Goal: Transaction & Acquisition: Purchase product/service

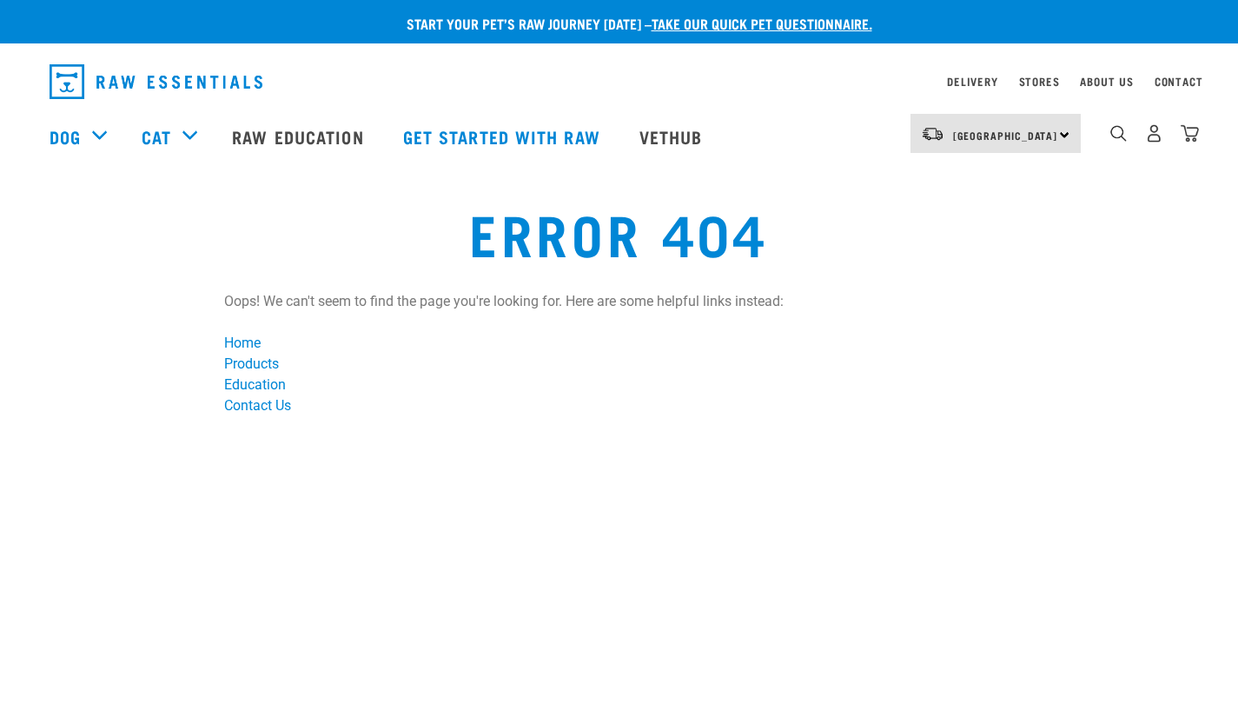
click at [402, 380] on li "Education" at bounding box center [619, 384] width 790 height 21
click at [970, 78] on link "Delivery" at bounding box center [972, 81] width 50 height 6
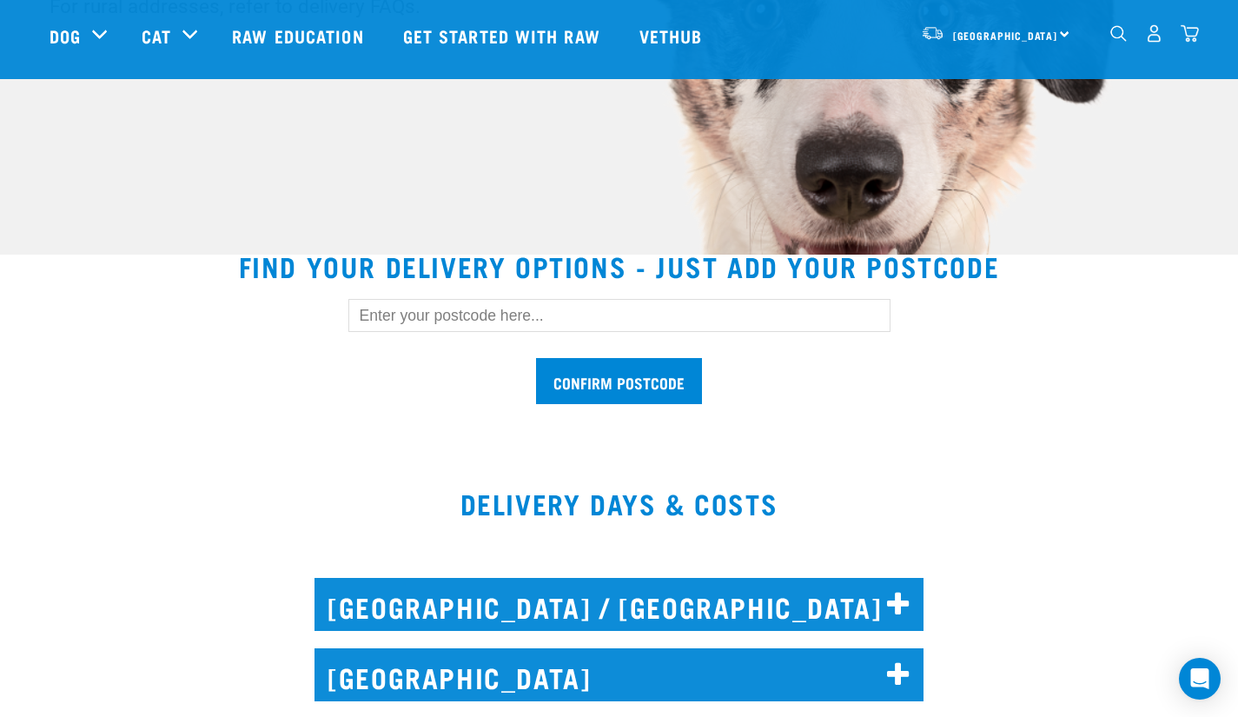
scroll to position [406, 0]
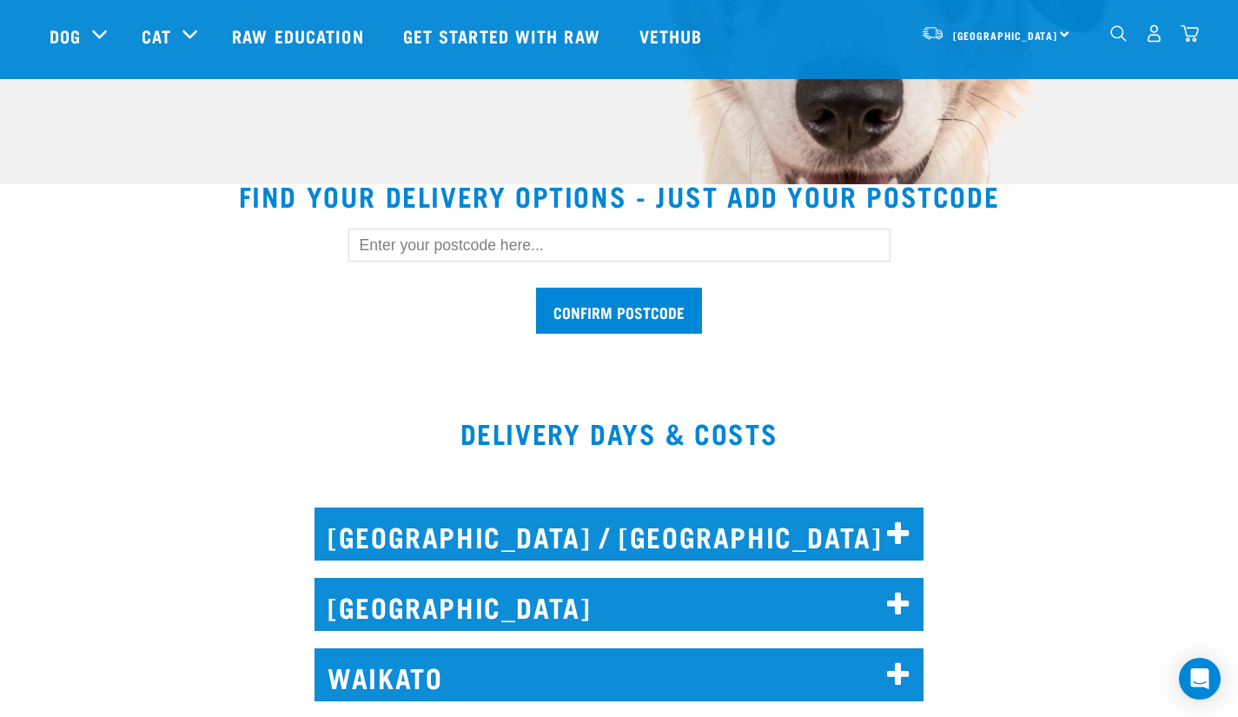
click at [525, 242] on input "text" at bounding box center [619, 244] width 542 height 33
type input "1050"
click at [596, 315] on input "Confirm postcode" at bounding box center [619, 310] width 166 height 46
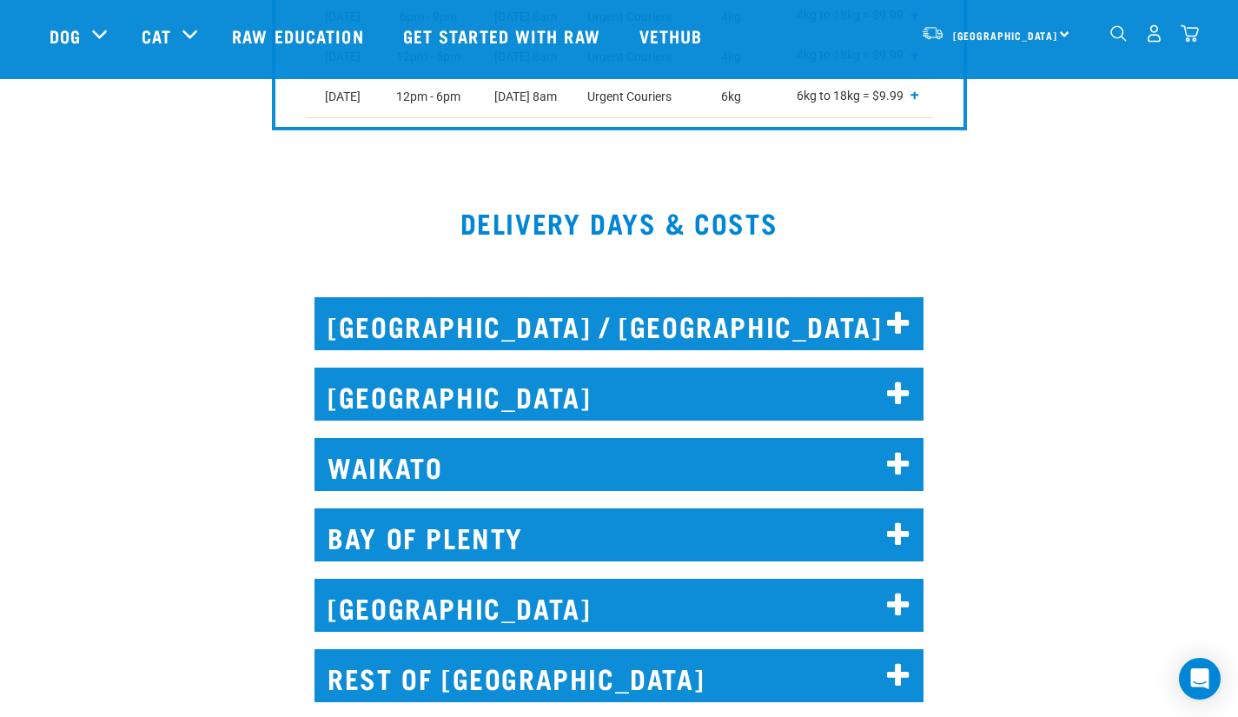
scroll to position [1067, 0]
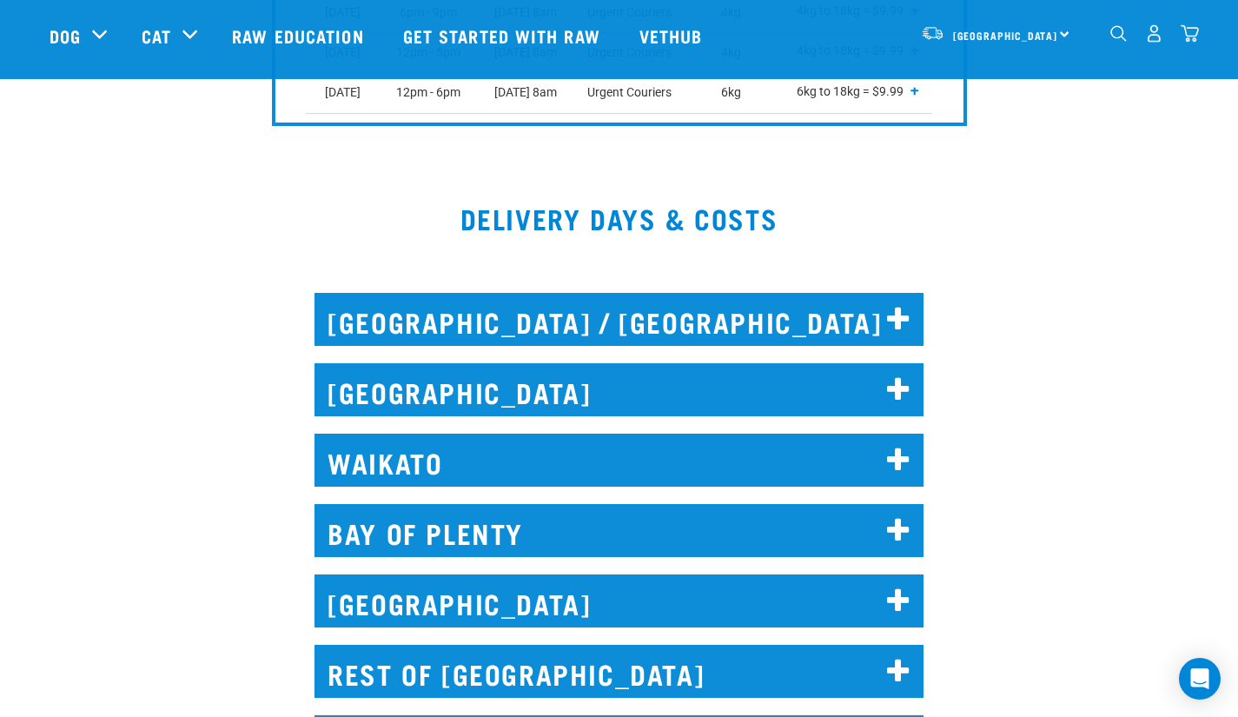
click at [895, 307] on icon at bounding box center [898, 320] width 23 height 28
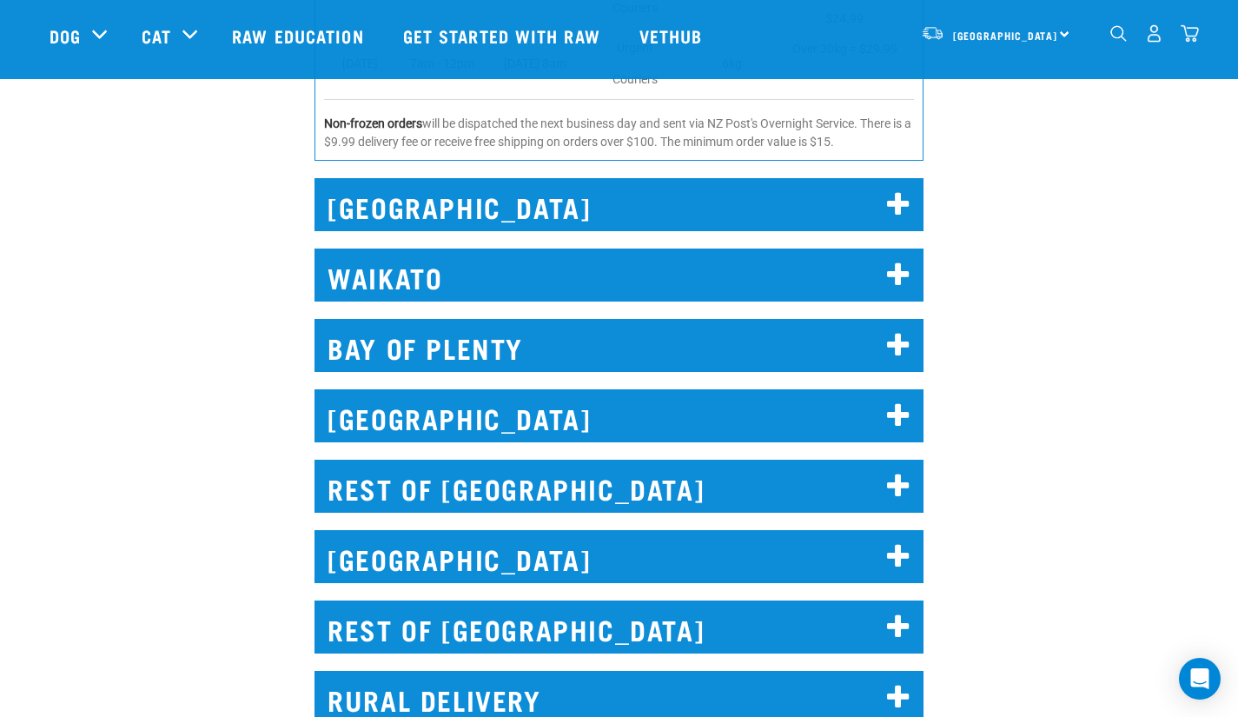
scroll to position [1873, 0]
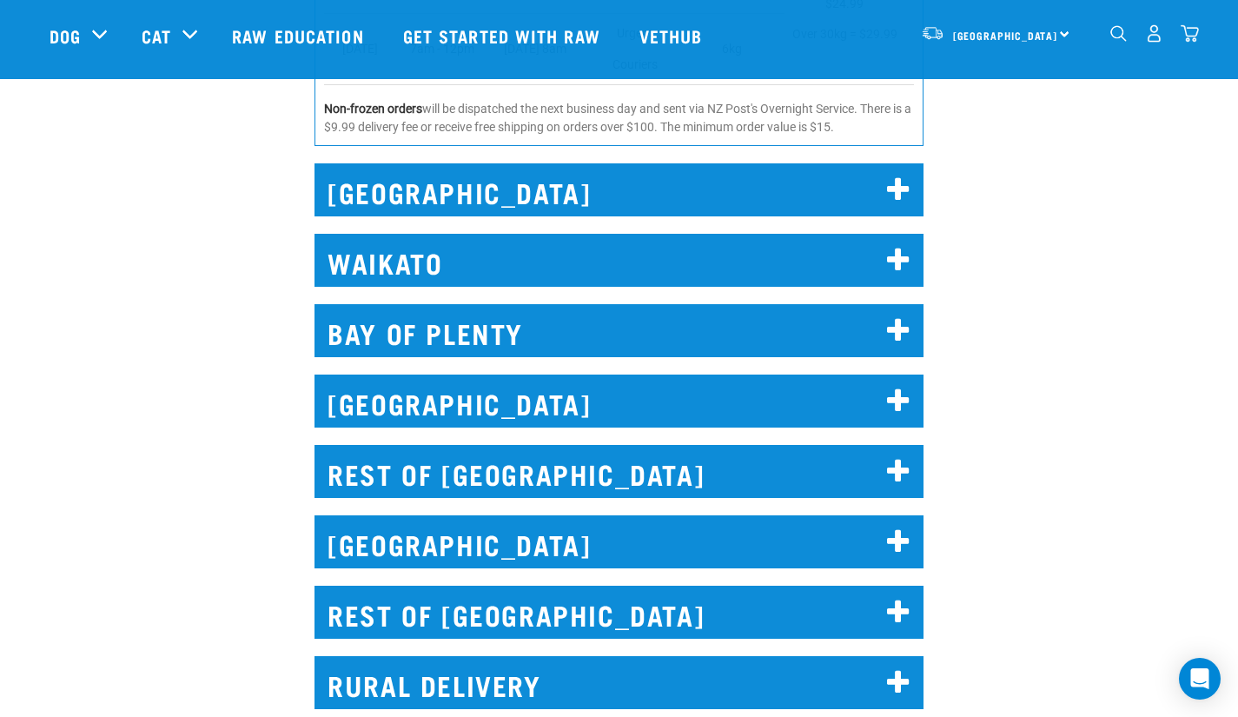
click at [892, 182] on icon at bounding box center [898, 190] width 23 height 28
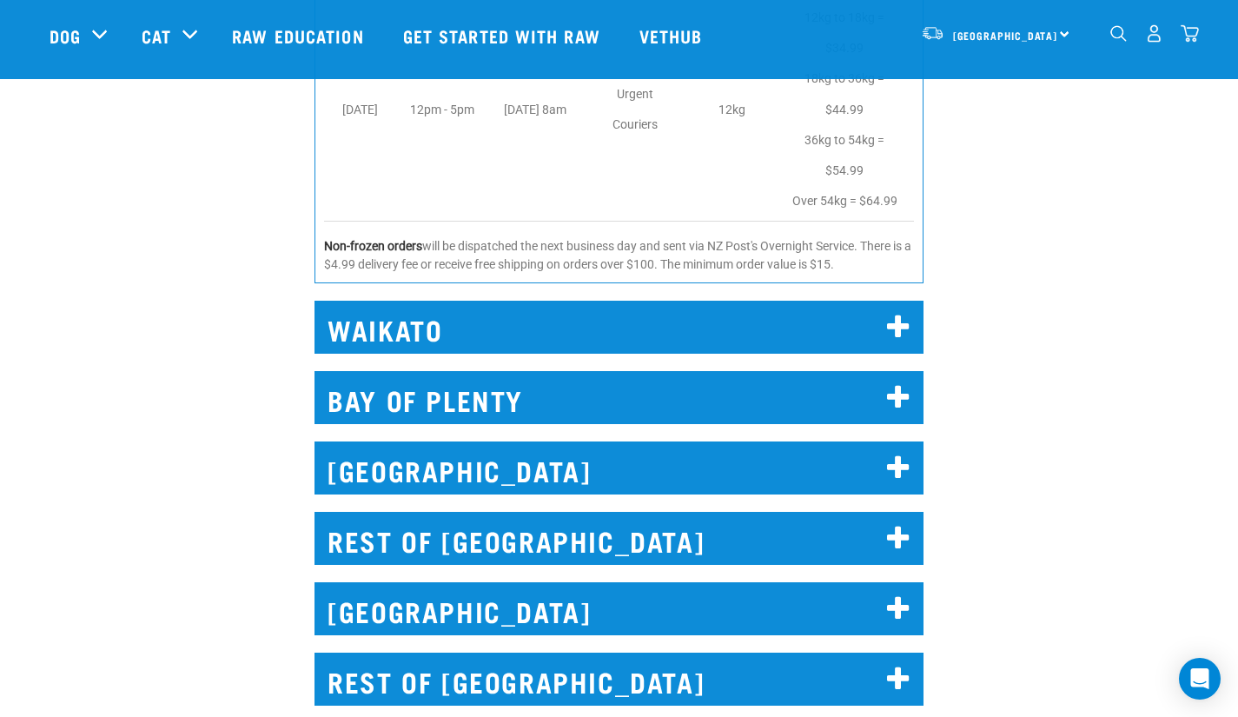
scroll to position [3205, 0]
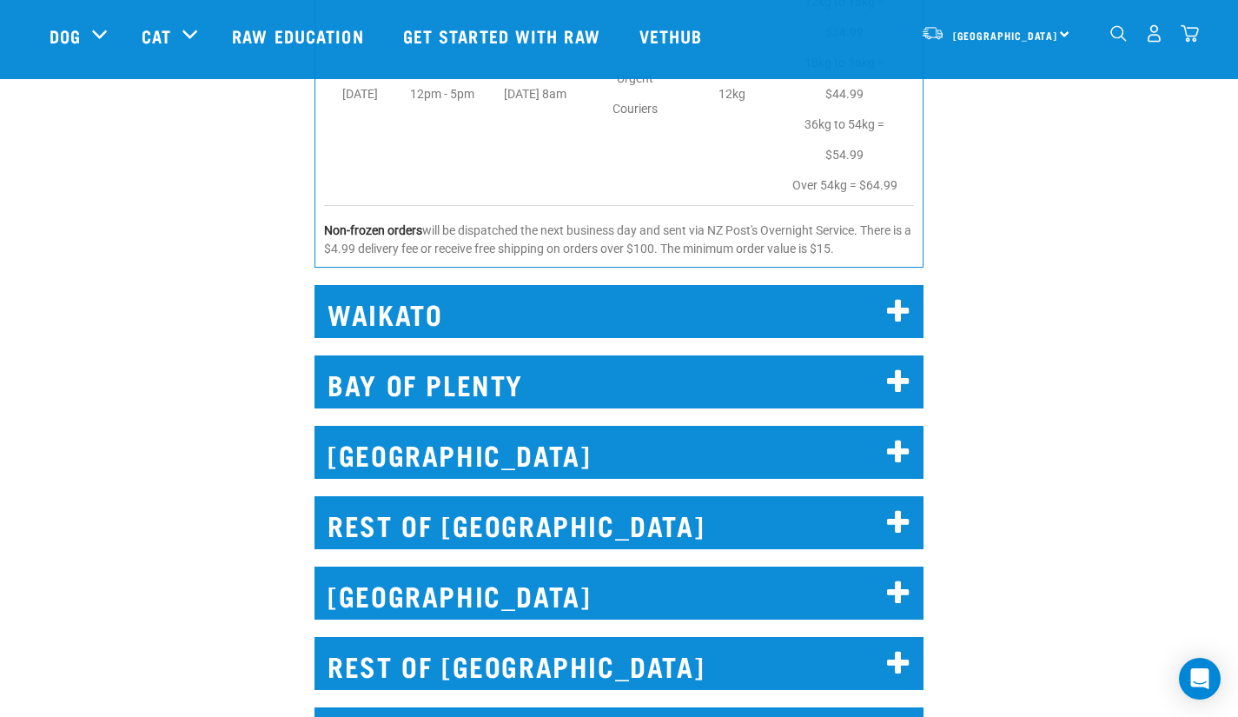
click at [897, 387] on icon at bounding box center [898, 382] width 23 height 28
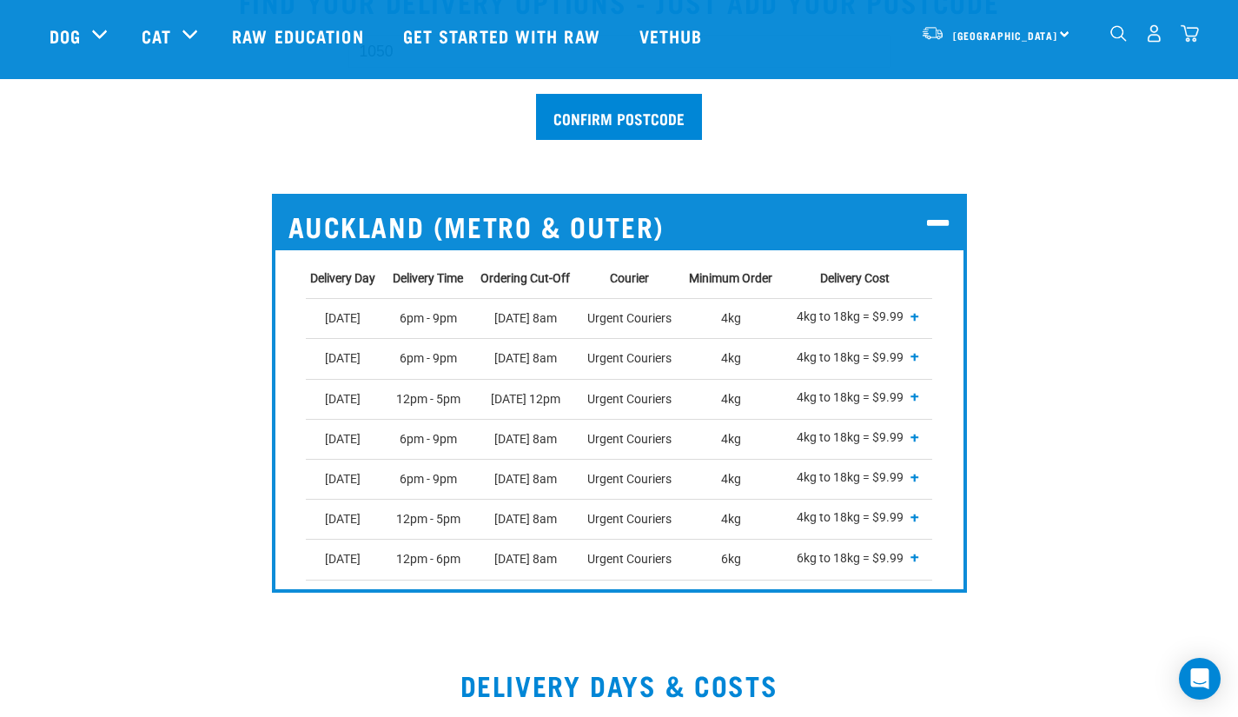
scroll to position [0, 0]
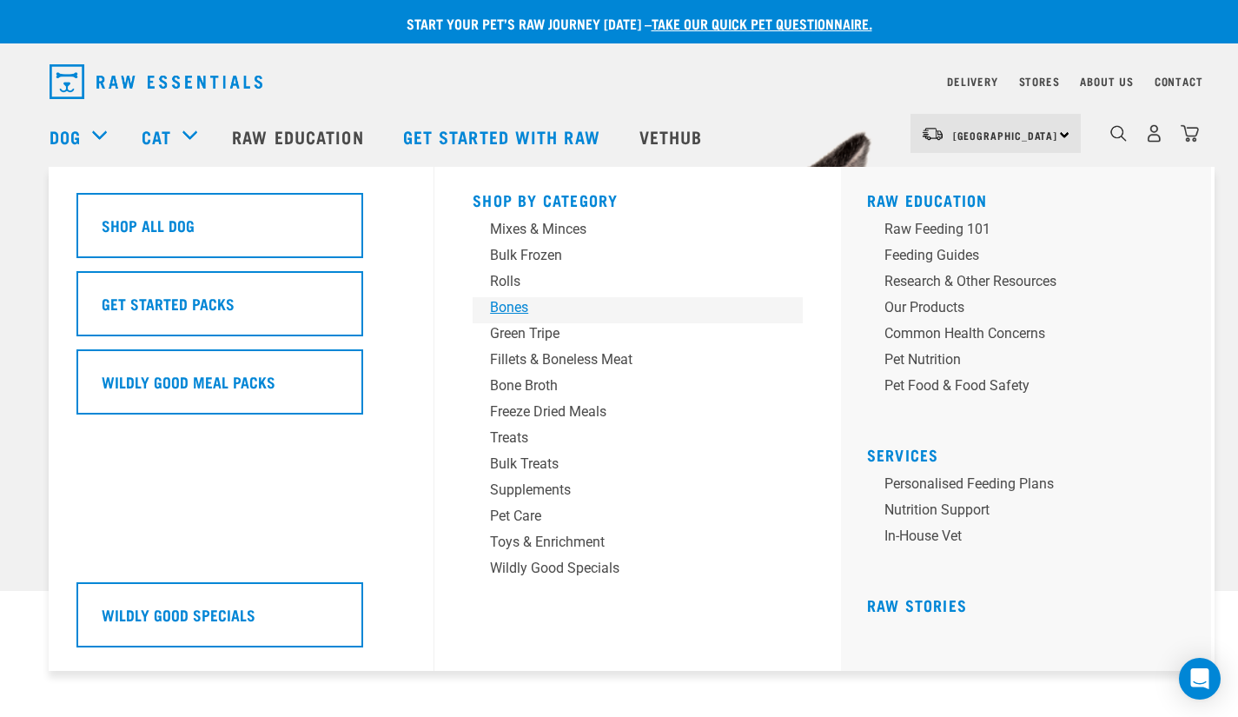
click at [515, 308] on div "Bones" at bounding box center [625, 307] width 271 height 21
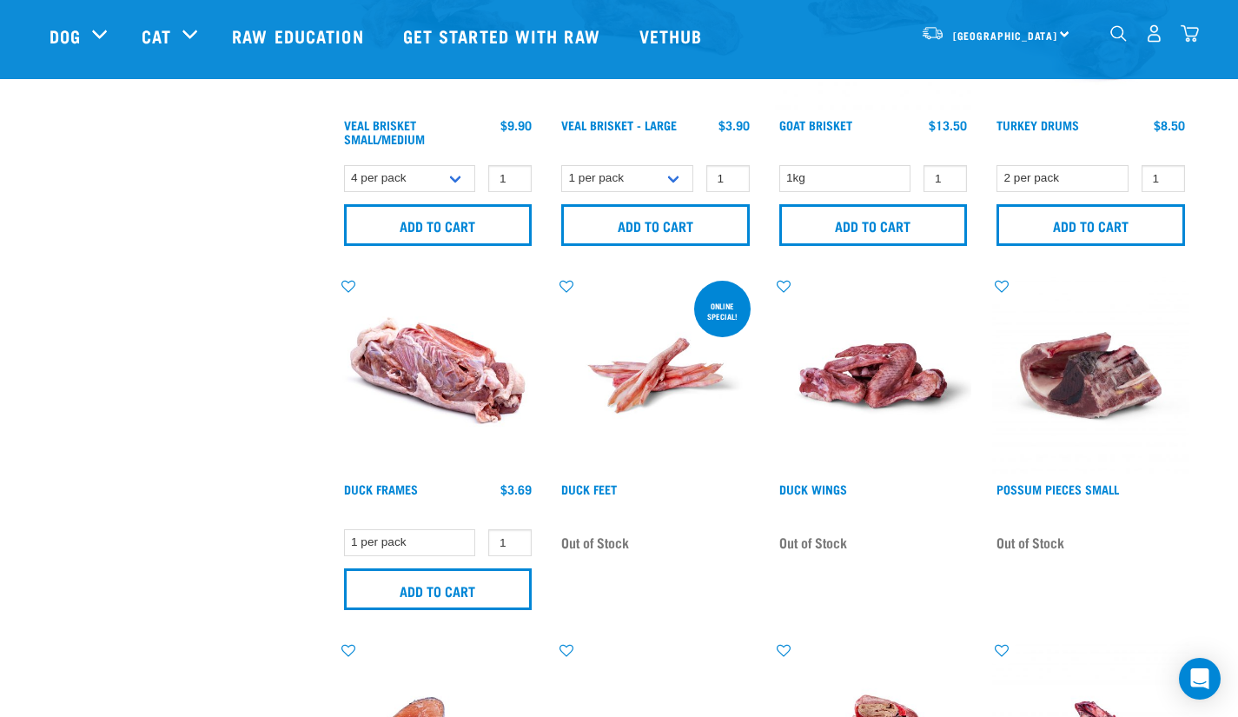
scroll to position [993, 0]
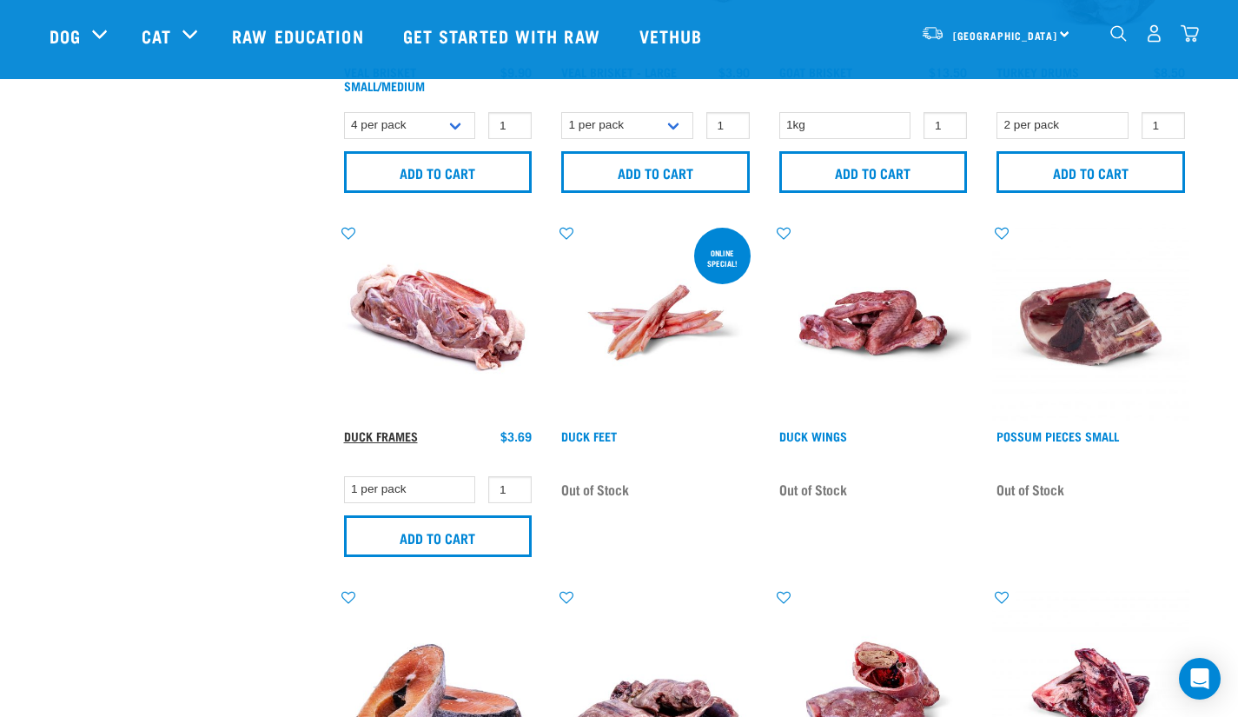
click at [399, 434] on link "Duck Frames" at bounding box center [381, 436] width 74 height 6
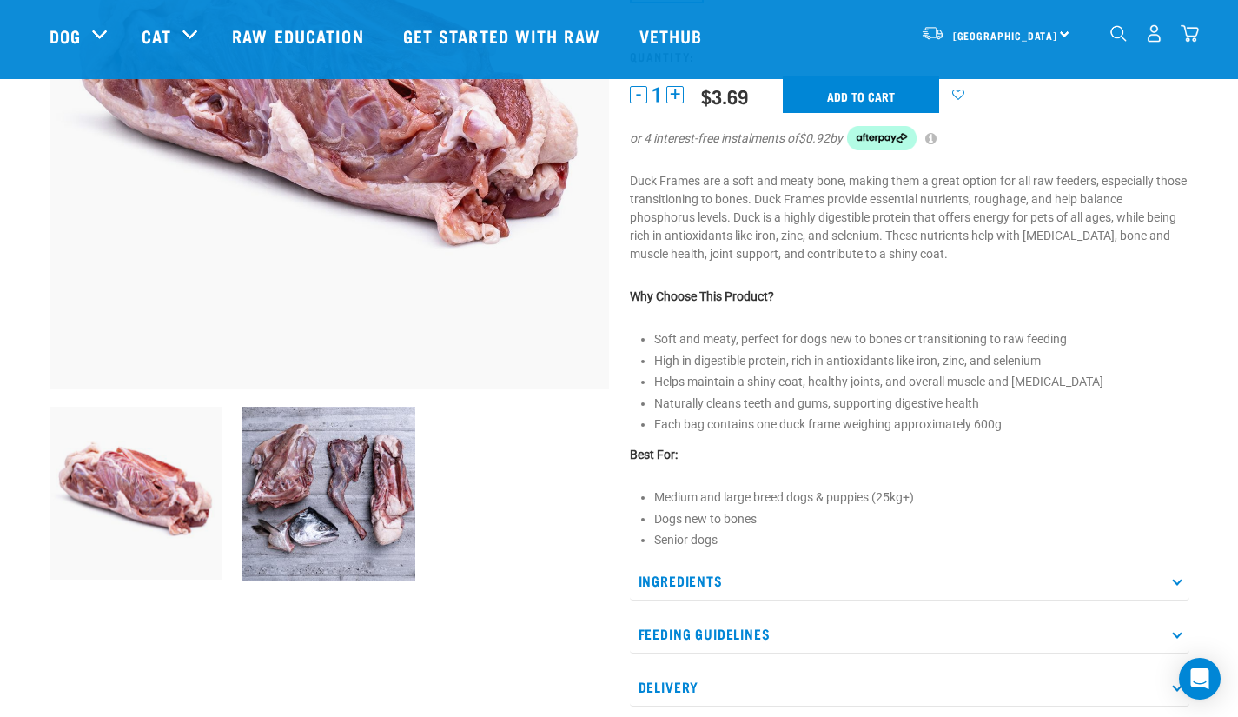
scroll to position [298, 0]
drag, startPoint x: 0, startPoint y: 0, endPoint x: 399, endPoint y: 434, distance: 589.5
click at [399, 434] on img at bounding box center [328, 493] width 173 height 174
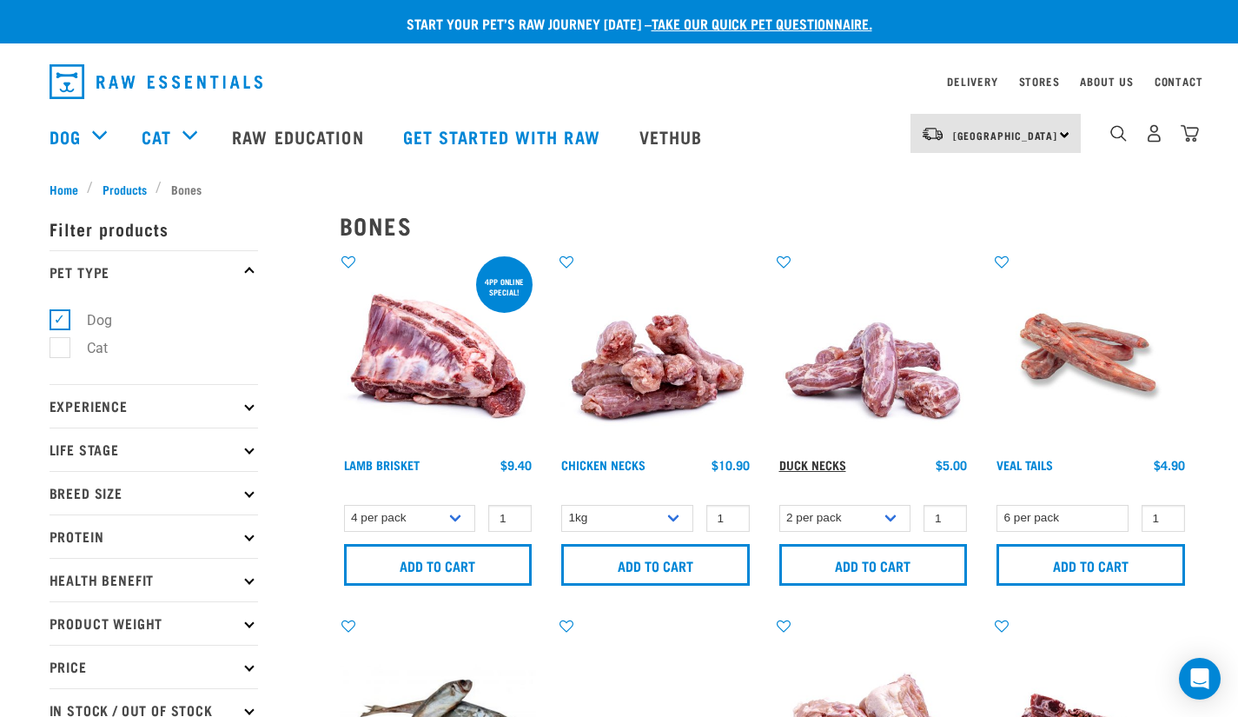
click at [829, 464] on link "Duck Necks" at bounding box center [812, 464] width 67 height 6
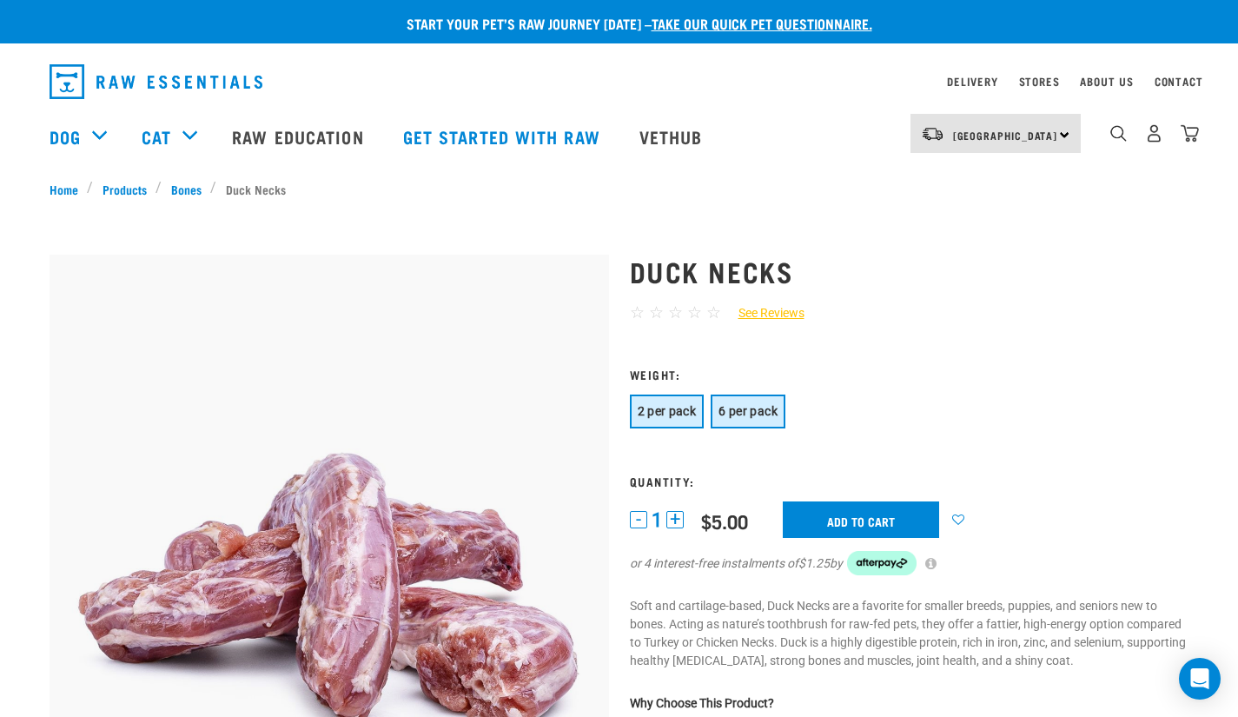
click at [753, 413] on span "6 per pack" at bounding box center [747, 411] width 59 height 14
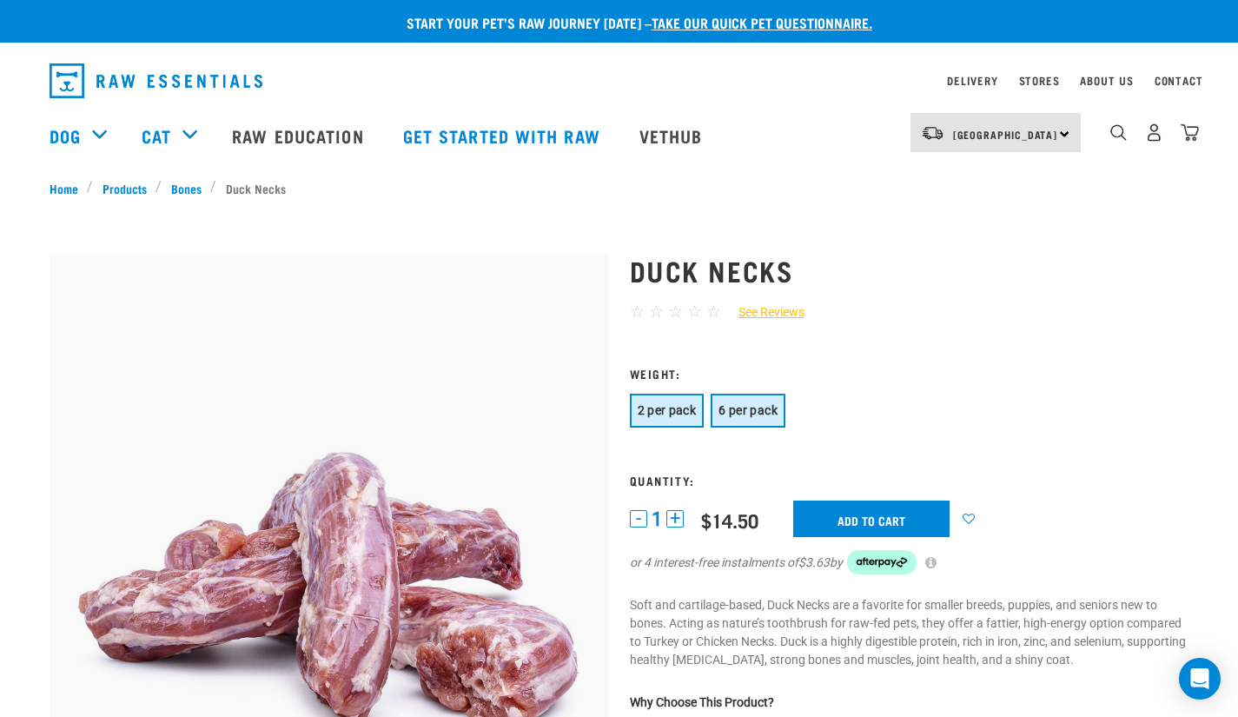
click at [664, 414] on span "2 per pack" at bounding box center [667, 410] width 59 height 14
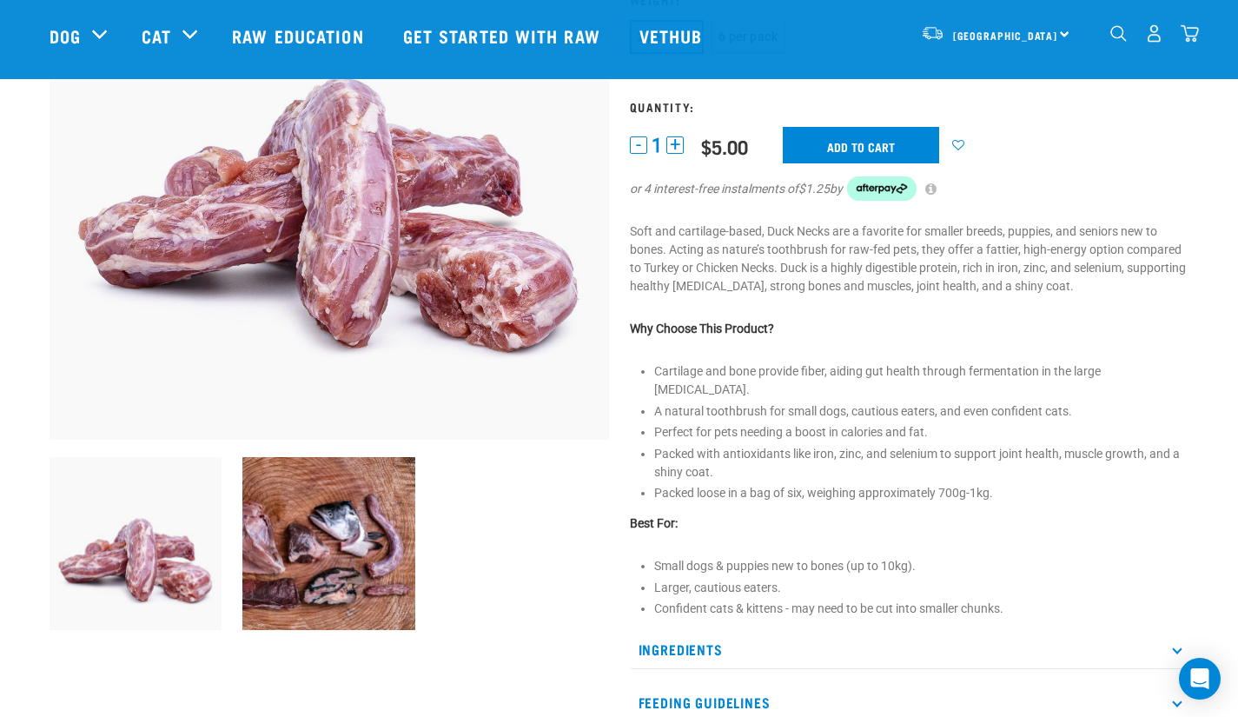
scroll to position [248, 0]
